Goal: Task Accomplishment & Management: Use online tool/utility

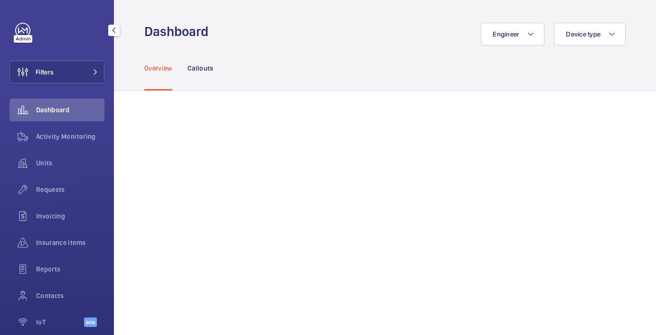
scroll to position [44, 0]
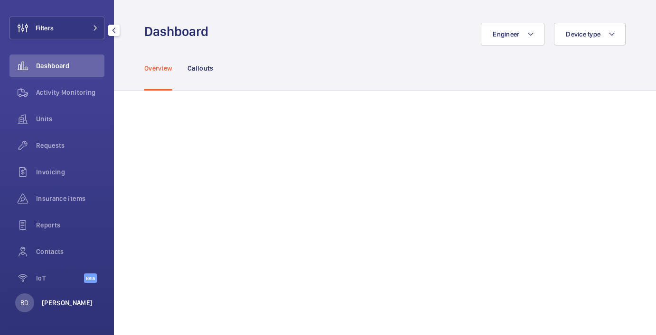
click at [65, 301] on p "[PERSON_NAME]" at bounding box center [67, 302] width 51 height 9
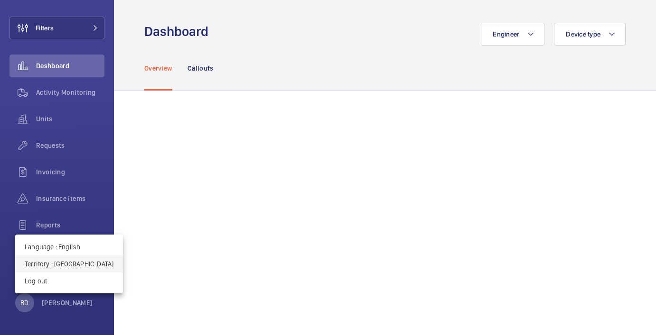
click at [68, 262] on p "Territory : [GEOGRAPHIC_DATA]" at bounding box center [69, 264] width 89 height 9
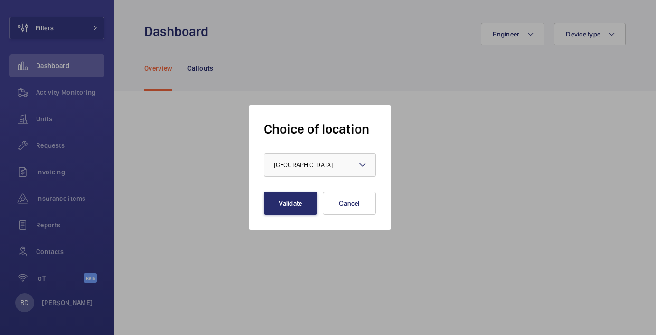
click at [287, 169] on div "× [GEOGRAPHIC_DATA]" at bounding box center [315, 164] width 83 height 9
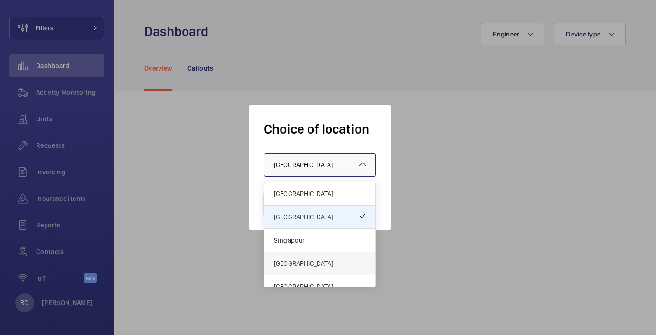
click at [283, 260] on span "[GEOGRAPHIC_DATA]" at bounding box center [320, 263] width 92 height 9
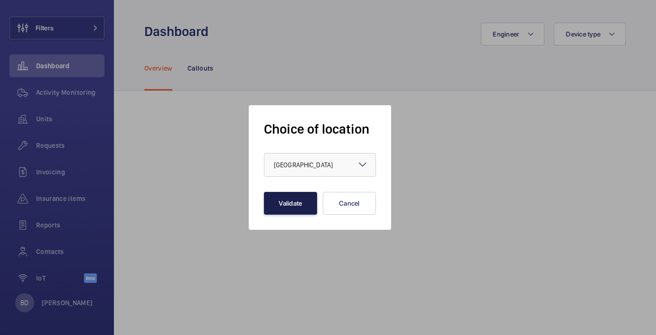
click at [288, 200] on button "Validate" at bounding box center [290, 203] width 53 height 23
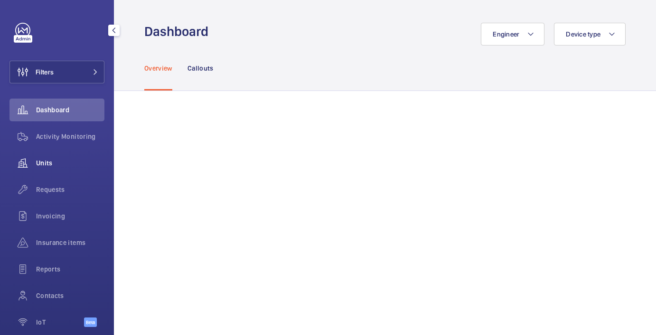
click at [51, 159] on span "Units" at bounding box center [70, 162] width 68 height 9
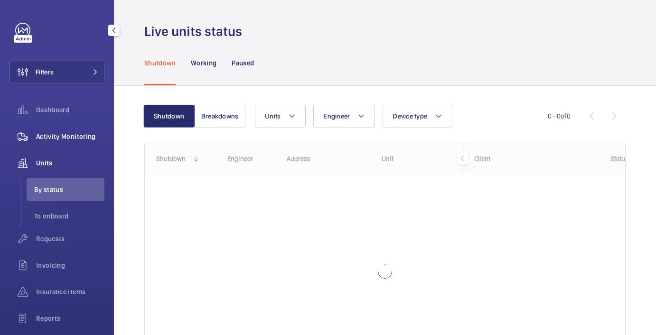
click at [52, 132] on span "Activity Monitoring" at bounding box center [70, 136] width 68 height 9
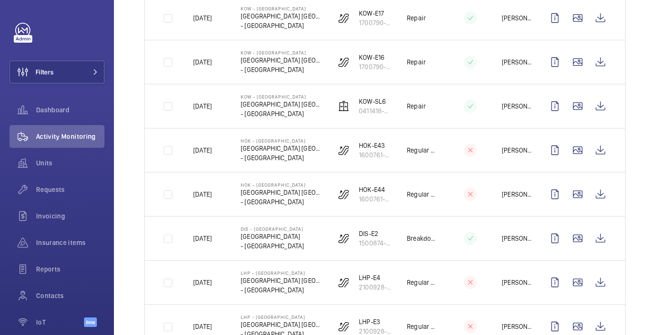
scroll to position [674, 0]
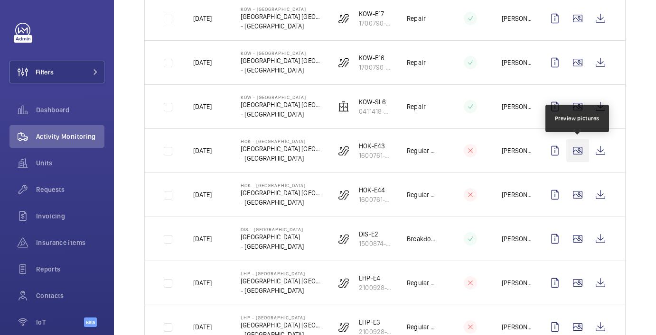
click at [586, 158] on wm-front-icon-button at bounding box center [577, 150] width 23 height 23
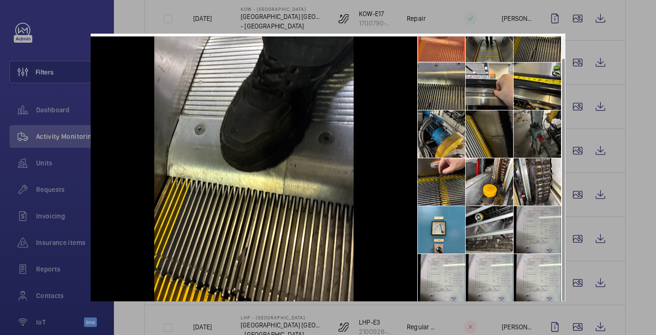
scroll to position [0, 0]
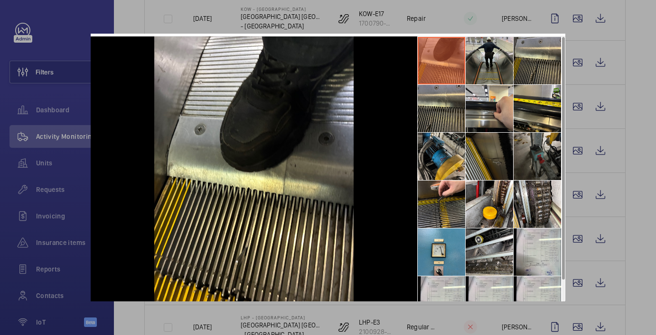
click at [652, 134] on div at bounding box center [328, 167] width 656 height 335
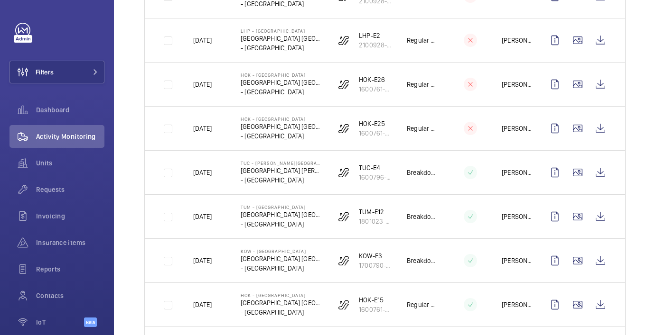
scroll to position [1196, 0]
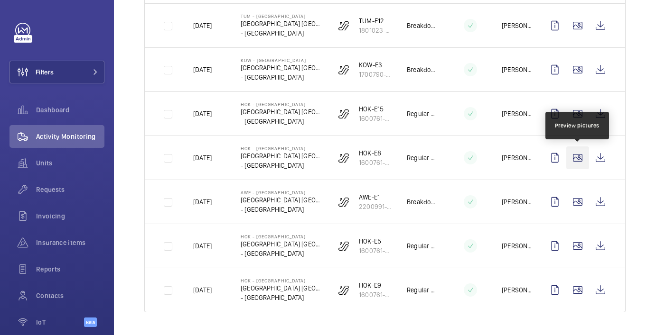
click at [568, 159] on wm-front-icon-button at bounding box center [577, 158] width 23 height 23
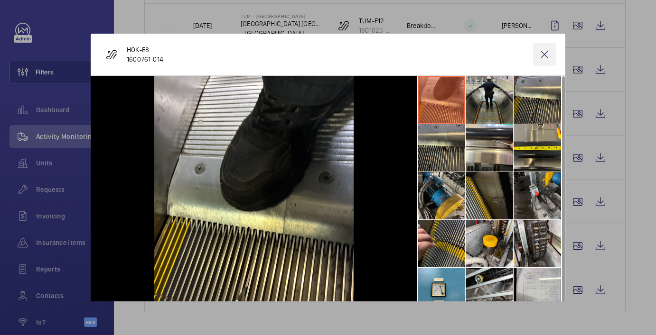
click at [543, 50] on wm-front-icon-button at bounding box center [544, 54] width 23 height 23
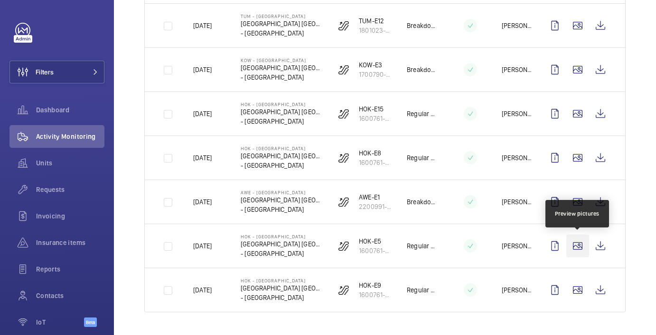
click at [580, 251] on wm-front-icon-button at bounding box center [577, 246] width 23 height 23
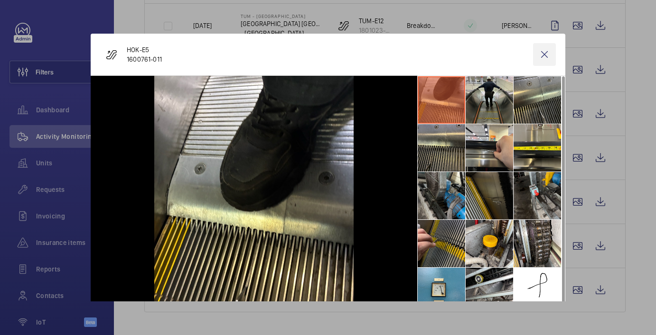
click at [537, 52] on wm-front-icon-button at bounding box center [544, 54] width 23 height 23
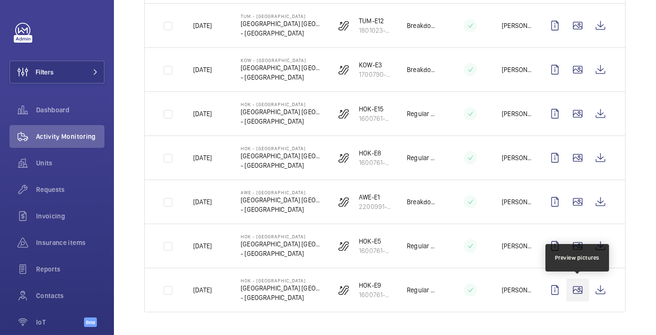
click at [578, 289] on wm-front-icon-button at bounding box center [577, 290] width 23 height 23
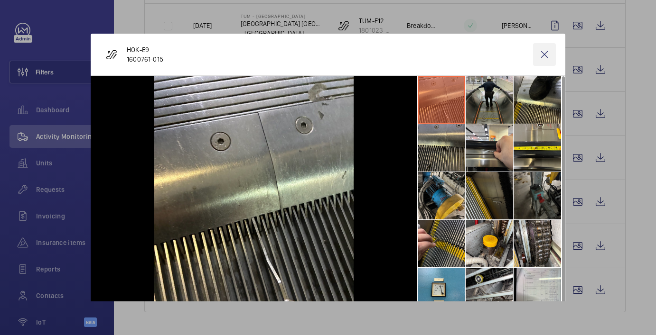
click at [544, 59] on wm-front-icon-button at bounding box center [544, 54] width 23 height 23
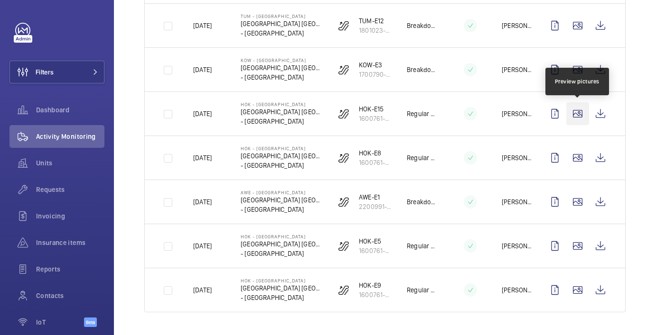
click at [569, 124] on wm-front-icon-button at bounding box center [577, 113] width 23 height 23
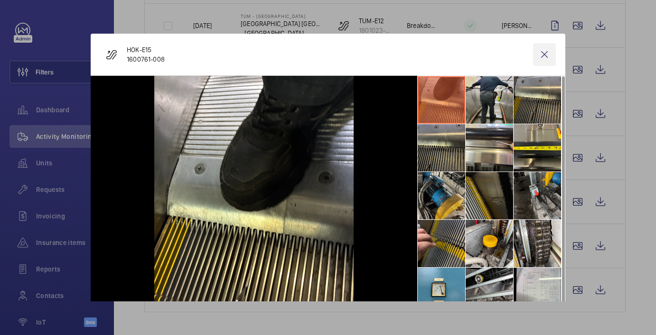
click at [543, 52] on wm-front-icon-button at bounding box center [544, 54] width 23 height 23
